Goal: Information Seeking & Learning: Compare options

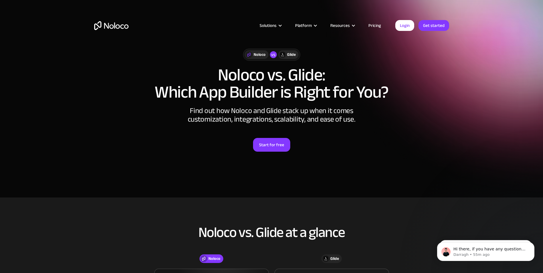
click at [374, 137] on div "Noloco vs Glide Noloco vs. Glide: Which App Builder is Right for You? Find out …" at bounding box center [271, 106] width 366 height 126
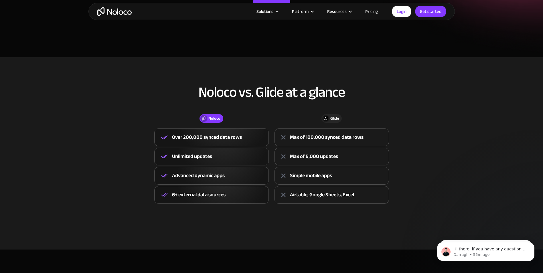
scroll to position [140, 0]
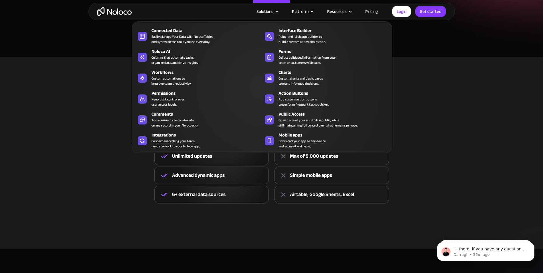
click at [444, 129] on div "Noloco vs. Glide at a glance Noloco Glide Noloco Over 200,000 synced data rows …" at bounding box center [271, 149] width 366 height 142
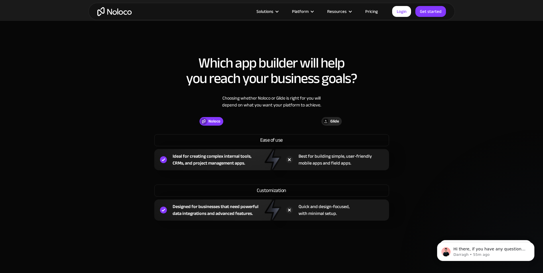
scroll to position [369, 0]
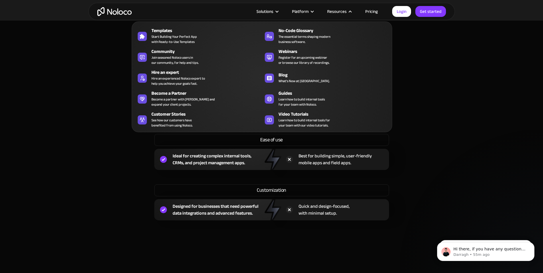
click at [461, 83] on section "Which app builder will help you reach your business goals? Choosing whether Nol…" at bounding box center [271, 136] width 543 height 231
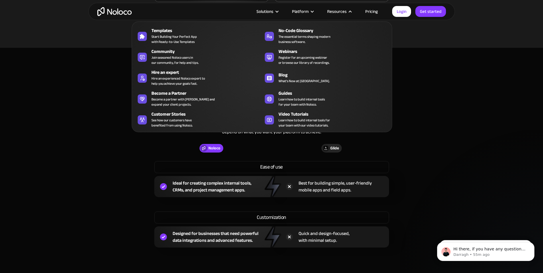
scroll to position [341, 0]
click at [352, 8] on div "Resources" at bounding box center [339, 11] width 38 height 7
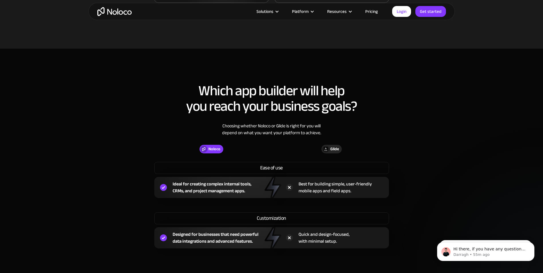
click at [352, 8] on div "Resources" at bounding box center [339, 11] width 38 height 7
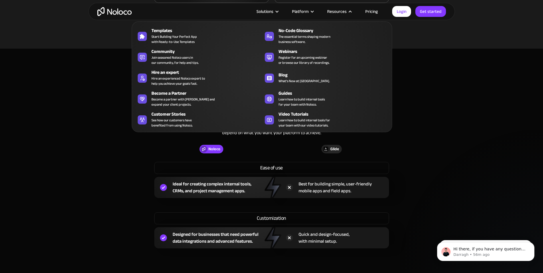
click at [352, 8] on div "Resources" at bounding box center [339, 11] width 38 height 7
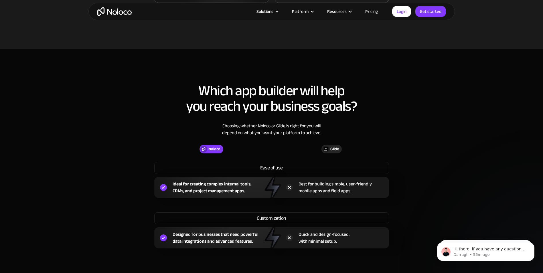
click at [457, 122] on section "Which app builder will help you reach your business goals? Choosing whether Nol…" at bounding box center [271, 164] width 543 height 231
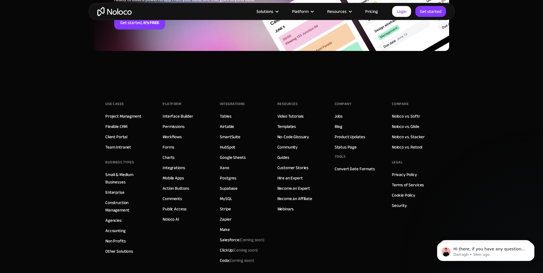
scroll to position [1565, 0]
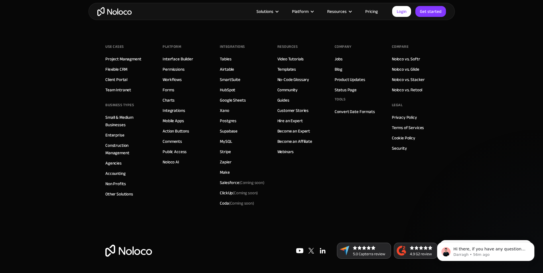
click at [376, 11] on link "Pricing" at bounding box center [371, 11] width 27 height 7
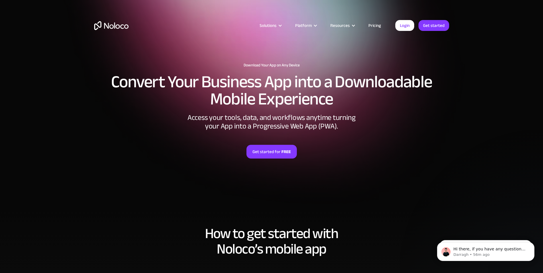
click at [455, 106] on section "Download Your App on Any Device Convert Your Business App into a Downloadable M…" at bounding box center [271, 103] width 543 height 206
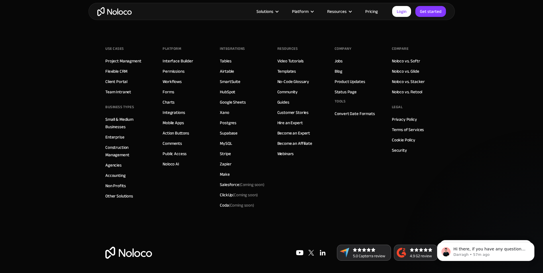
scroll to position [2044, 0]
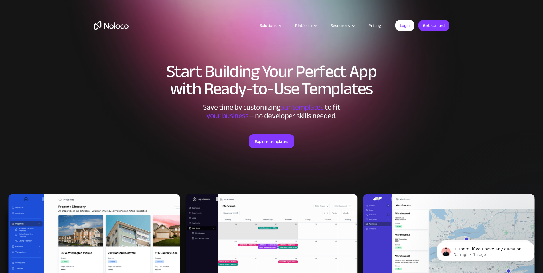
click at [455, 116] on section "Start Building Your Perfect App with Ready-to-Use Templates Save time by custom…" at bounding box center [271, 169] width 543 height 339
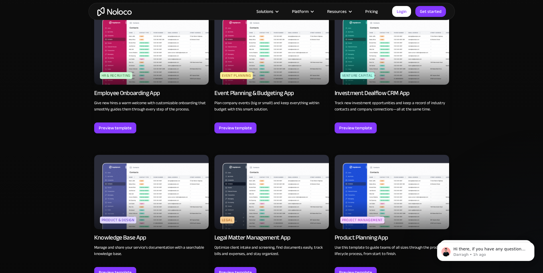
scroll to position [1373, 0]
click at [155, 197] on img at bounding box center [151, 192] width 114 height 74
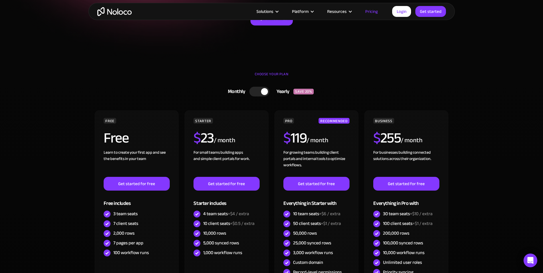
scroll to position [114, 0]
click at [260, 93] on div at bounding box center [259, 92] width 20 height 10
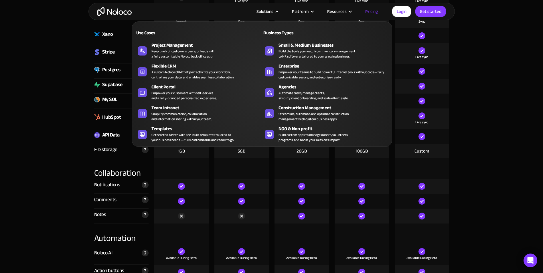
scroll to position [943, 0]
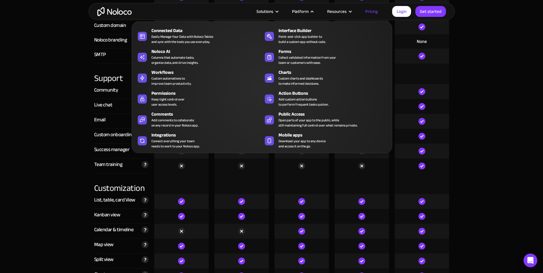
click at [466, 142] on section "Compare our plans Free Free Get started Starter $ 29 / month Get started Pro $ …" at bounding box center [271, 78] width 543 height 1747
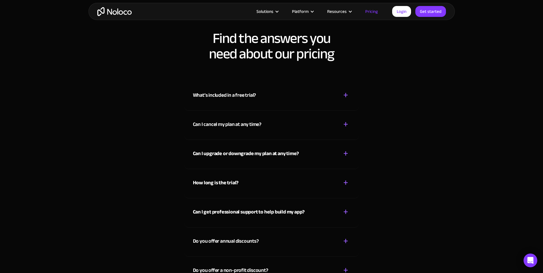
scroll to position [2516, 0]
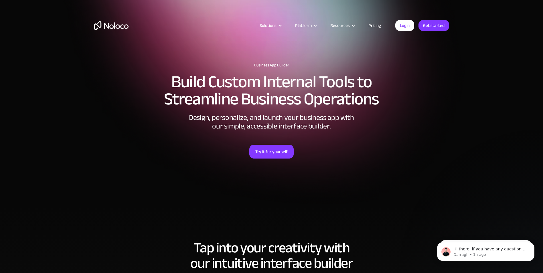
click at [441, 144] on div "Try it for yourself" at bounding box center [271, 144] width 355 height 28
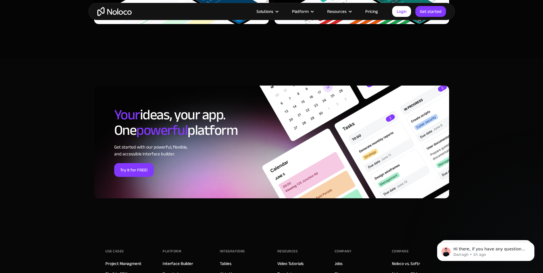
scroll to position [1985, 0]
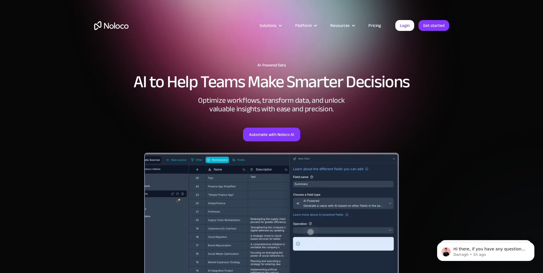
click at [462, 87] on section "AI-Powered Data AI to Help Teams Make Smarter Decisions Optimize workflows, tra…" at bounding box center [271, 160] width 543 height 320
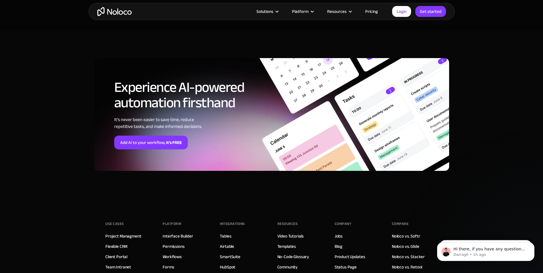
scroll to position [1981, 0]
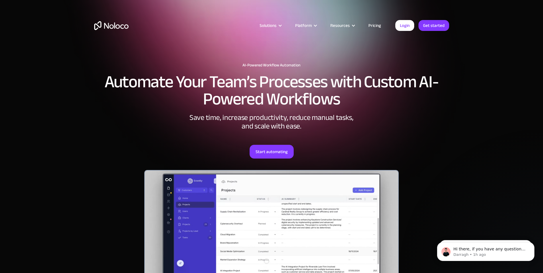
click at [78, 110] on section "AI-Powered Workflow Automation Automate Your Team’s Processes with Custom AI-Po…" at bounding box center [271, 168] width 543 height 337
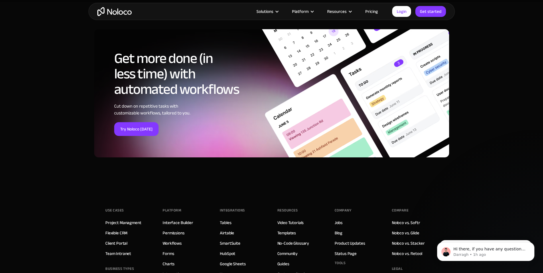
scroll to position [2154, 0]
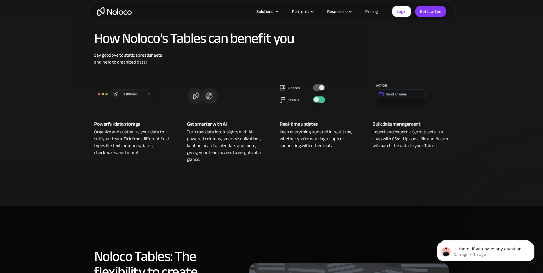
scroll to position [200, 0]
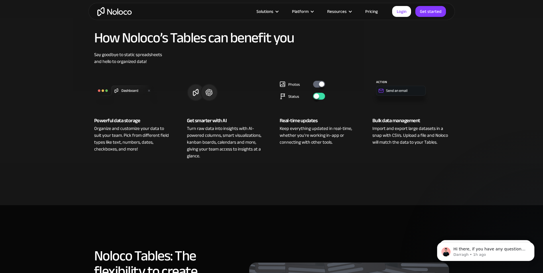
click at [27, 107] on section "How Noloco’s Tables can benefit you Say goodbye to static spreadsheets and hell…" at bounding box center [271, 100] width 543 height 209
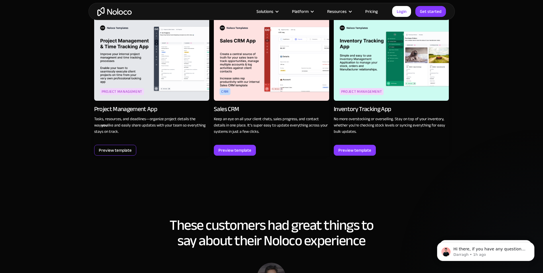
scroll to position [744, 0]
click at [114, 147] on div "Preview template" at bounding box center [115, 150] width 33 height 7
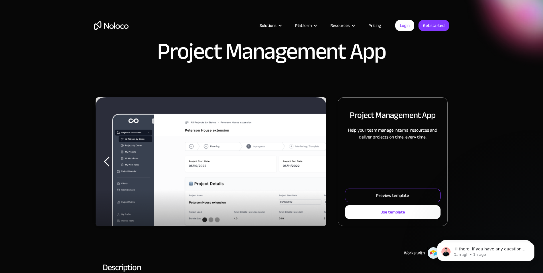
click at [390, 193] on div "Preview template" at bounding box center [392, 195] width 33 height 7
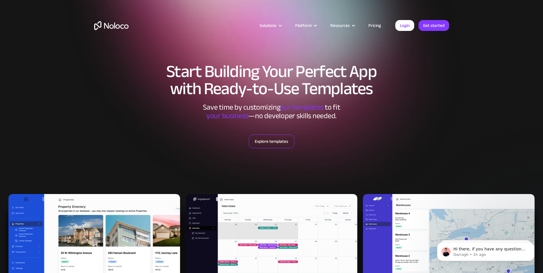
click at [277, 143] on link "Explore templates" at bounding box center [271, 141] width 45 height 14
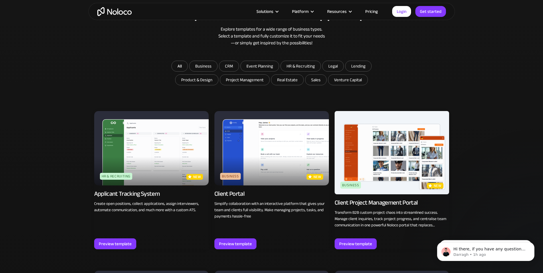
scroll to position [339, 0]
click at [178, 65] on link "All" at bounding box center [179, 65] width 16 height 11
click at [217, 66] on input "Lending" at bounding box center [203, 66] width 28 height 10
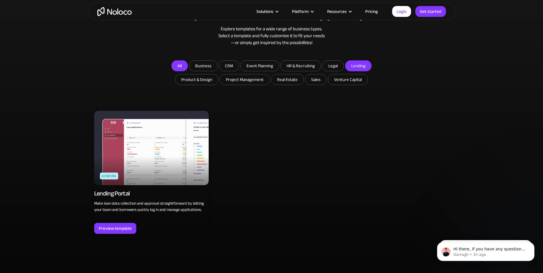
click at [177, 68] on link "All" at bounding box center [179, 65] width 16 height 11
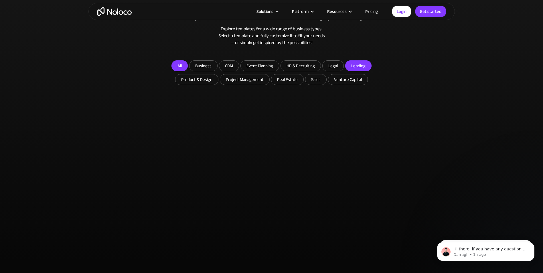
checkbox input "false"
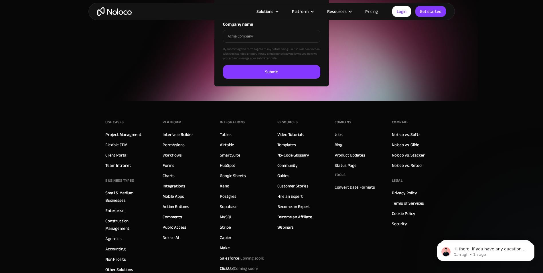
scroll to position [2014, 0]
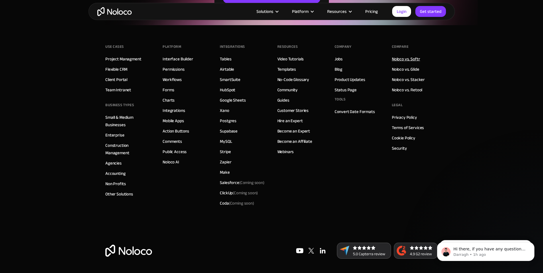
click at [412, 58] on link "Noloco vs. Softr" at bounding box center [406, 58] width 28 height 7
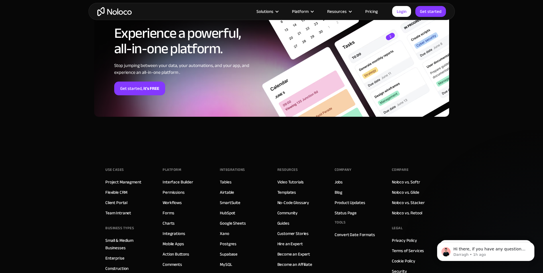
scroll to position [1561, 0]
